Goal: Check status: Check status

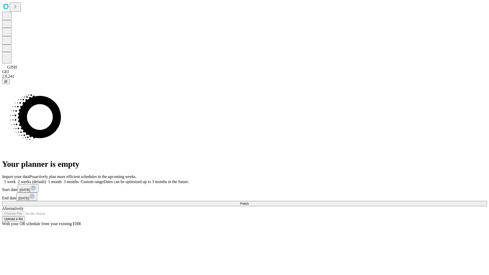
click at [249, 202] on span "Fetch" at bounding box center [244, 204] width 8 height 4
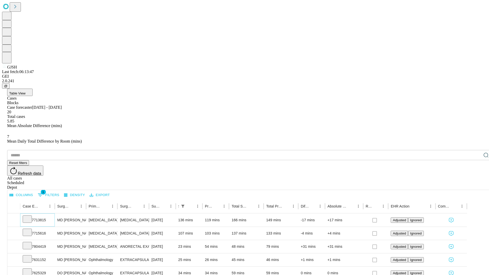
click at [30, 216] on icon at bounding box center [27, 218] width 5 height 5
